Goal: Browse casually: Explore the website without a specific task or goal

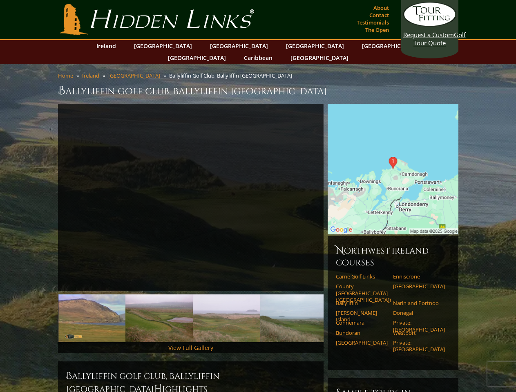
click at [46, 190] on link "Previous" at bounding box center [46, 198] width 16 height 16
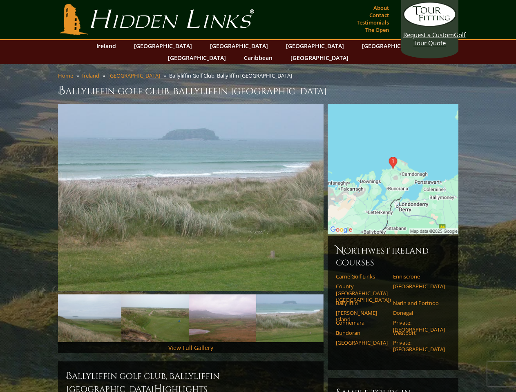
click at [336, 190] on link "Next" at bounding box center [336, 198] width 16 height 16
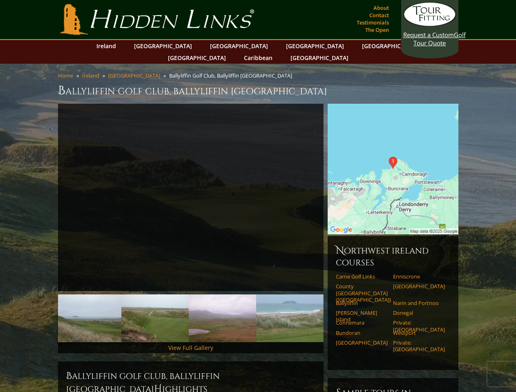
click at [92, 306] on img at bounding box center [87, 319] width 67 height 48
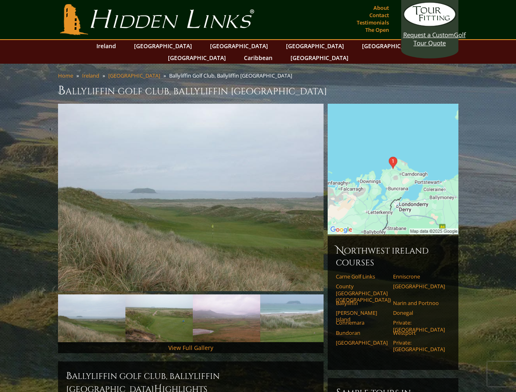
click at [159, 306] on img at bounding box center [158, 319] width 67 height 48
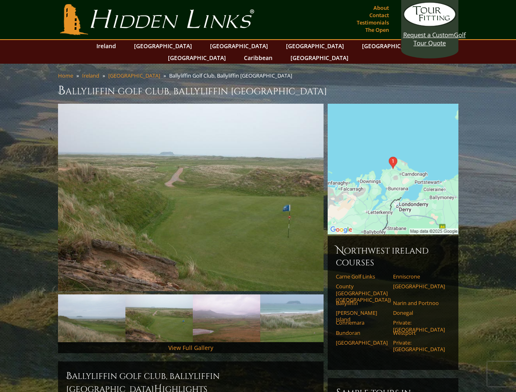
click at [226, 306] on img at bounding box center [226, 319] width 67 height 48
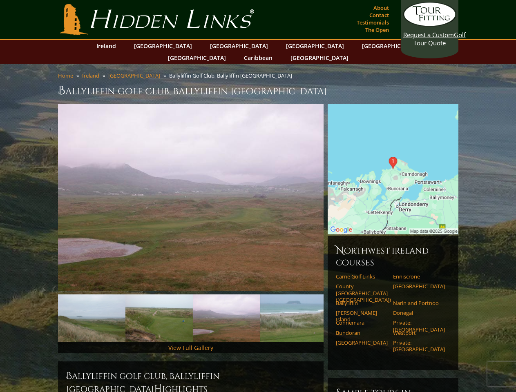
click at [294, 306] on img at bounding box center [293, 319] width 67 height 48
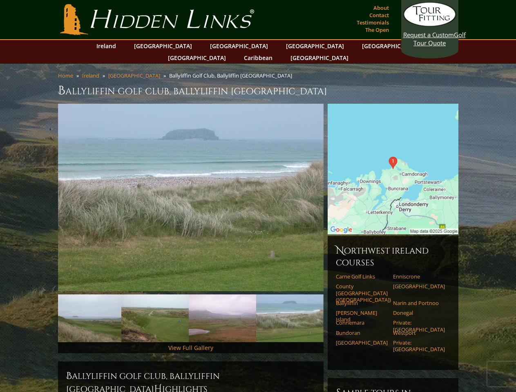
click at [336, 311] on link "Next" at bounding box center [336, 319] width 16 height 16
